Goal: Find specific page/section: Find specific page/section

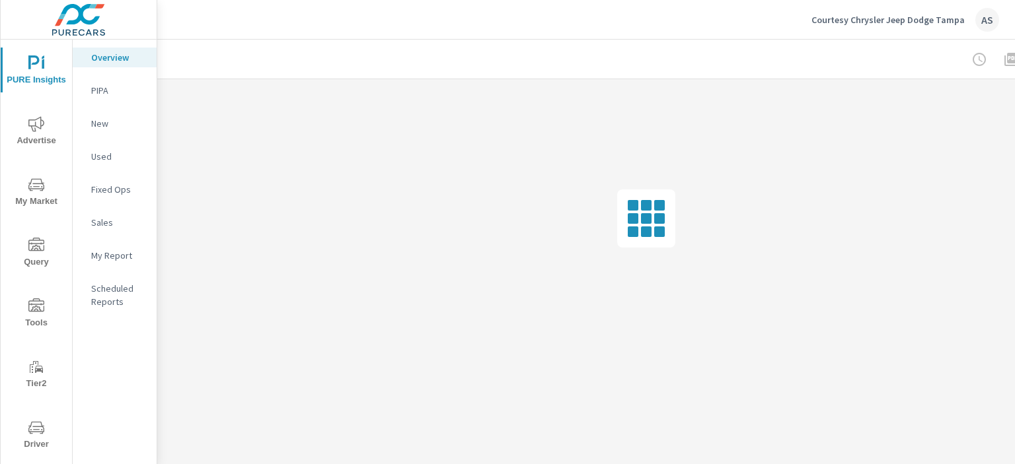
click at [34, 430] on icon "nav menu" at bounding box center [36, 428] width 16 height 16
click at [42, 435] on span "Driver" at bounding box center [36, 436] width 63 height 32
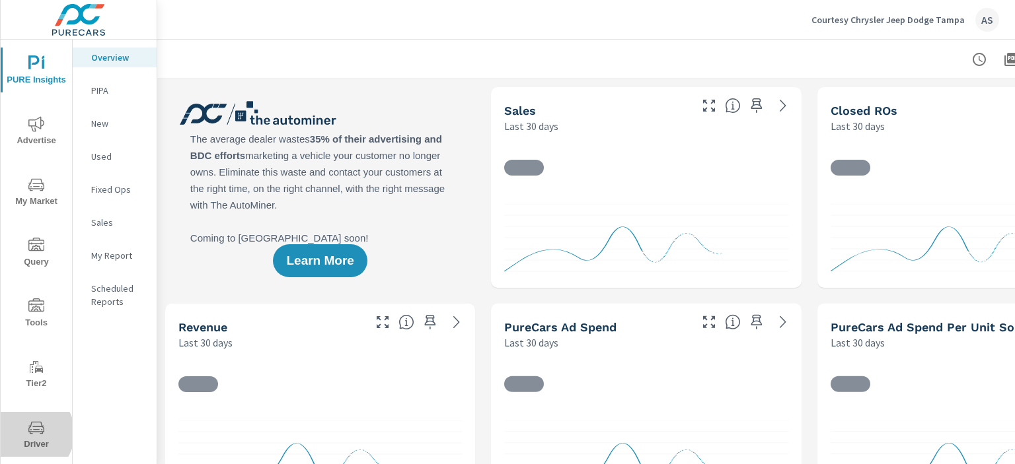
click at [28, 433] on icon "nav menu" at bounding box center [36, 428] width 16 height 13
